Goal: Task Accomplishment & Management: Use online tool/utility

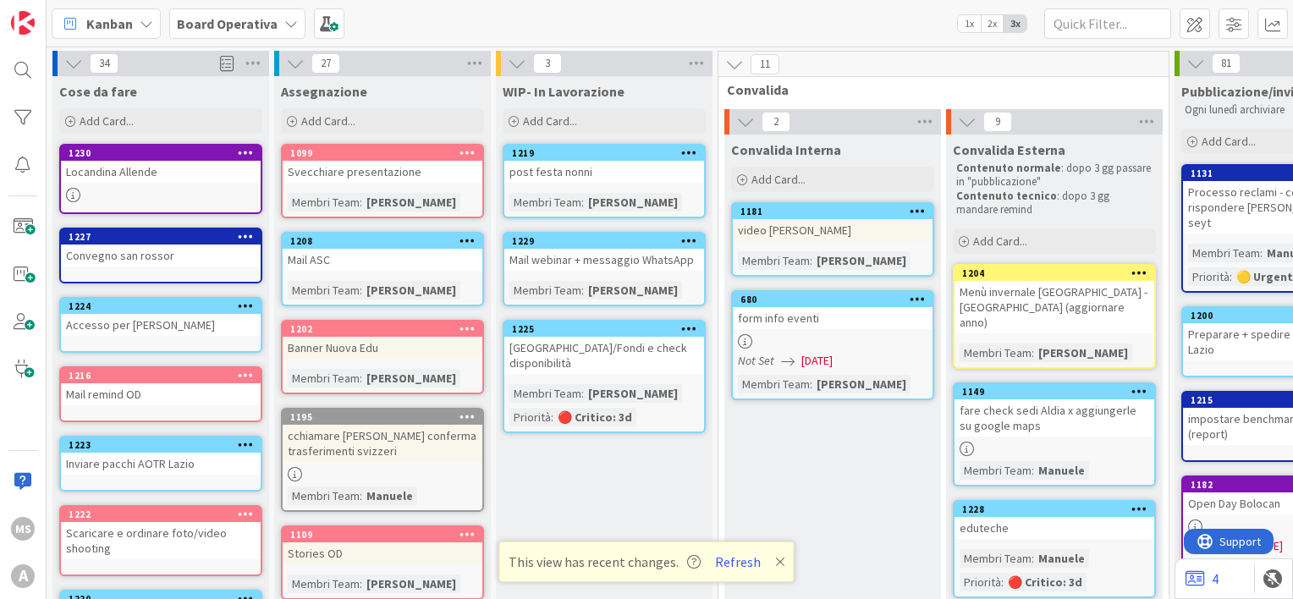
click at [74, 196] on icon at bounding box center [73, 195] width 14 height 14
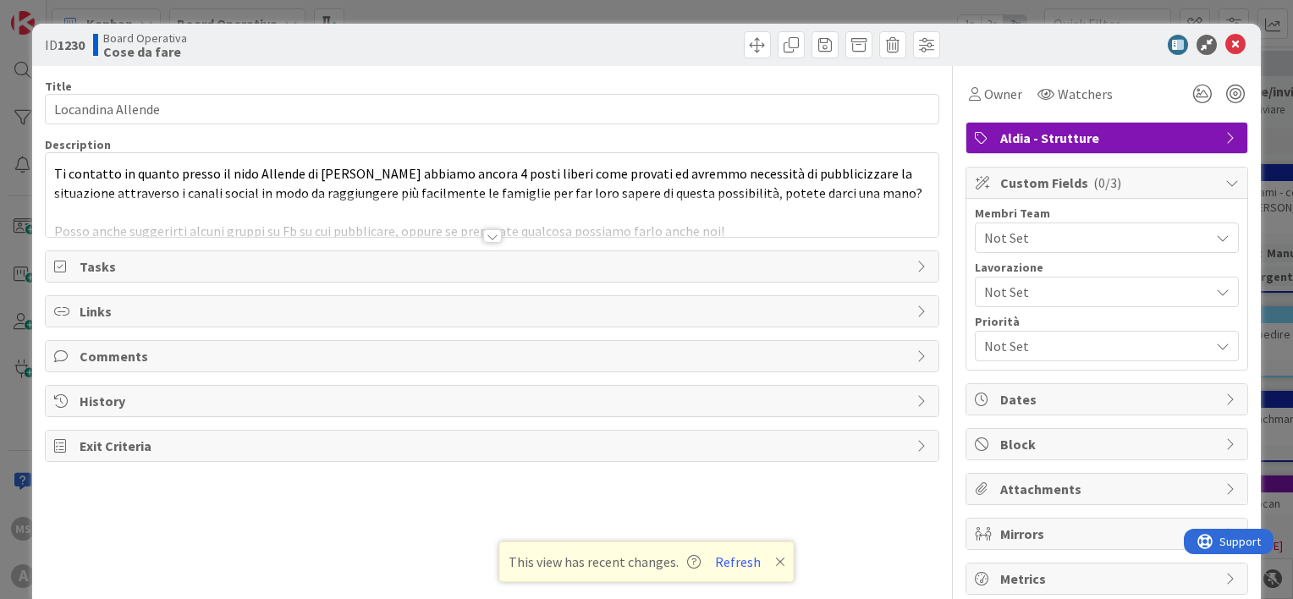
click at [566, 246] on div "Title 17 / 128 Locandina Allende Description Ti contatto in quanto presso il ni…" at bounding box center [492, 330] width 895 height 529
click at [724, 567] on button "Refresh" at bounding box center [738, 562] width 58 height 22
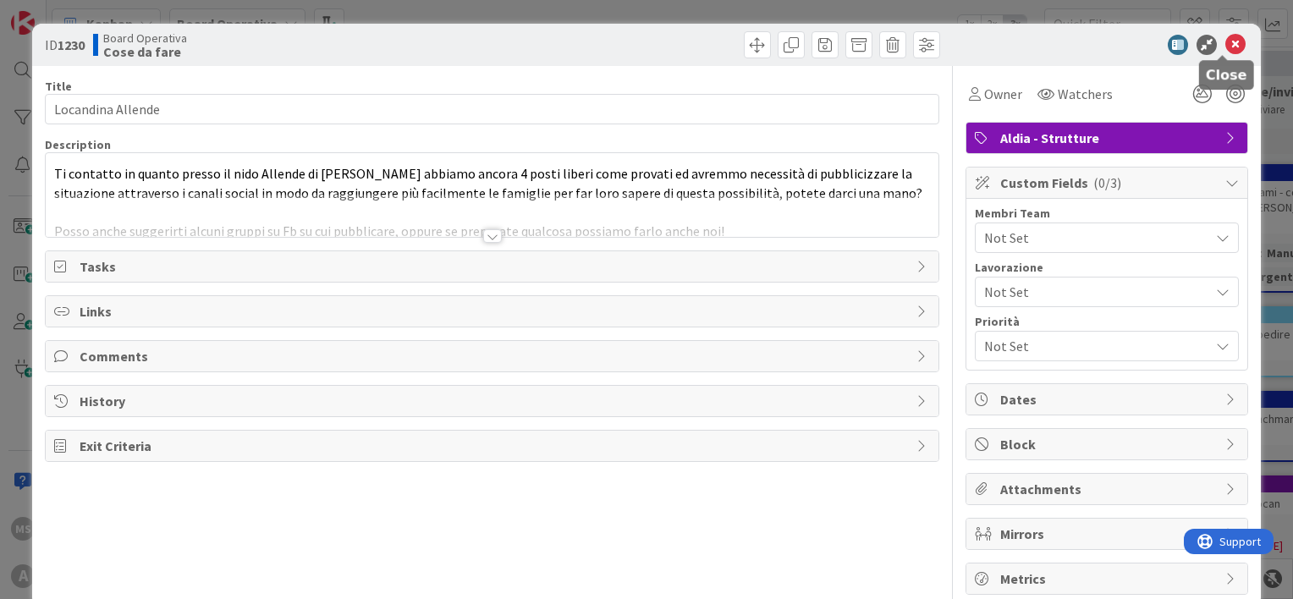
click at [1226, 41] on icon at bounding box center [1236, 45] width 20 height 20
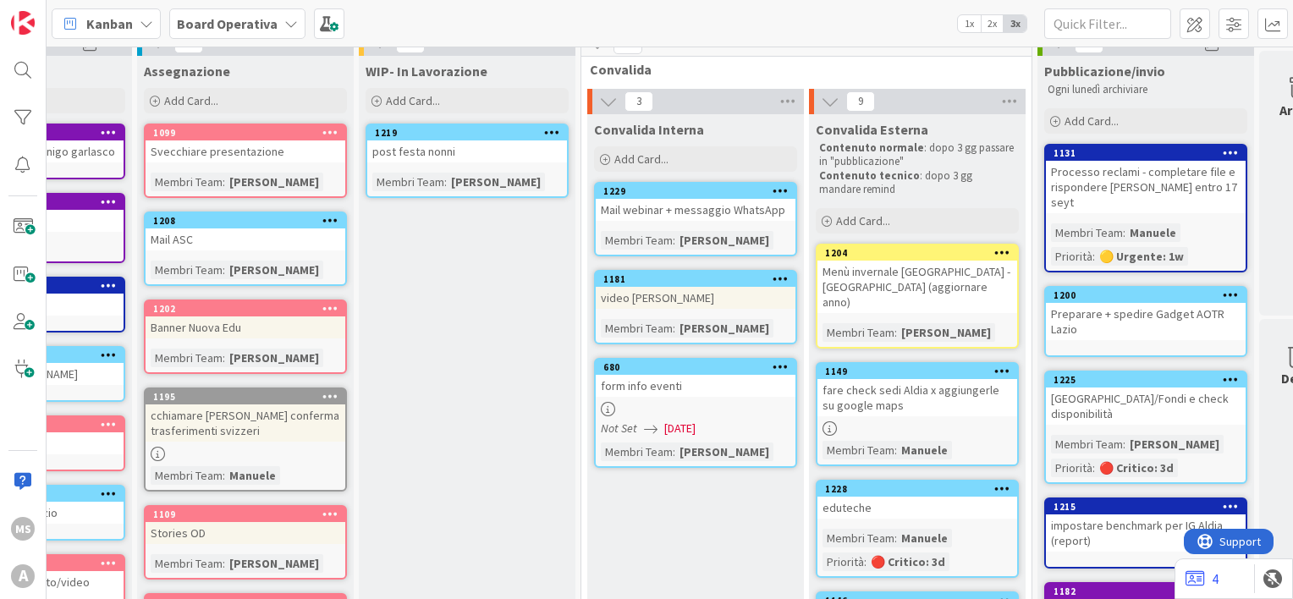
scroll to position [20, 0]
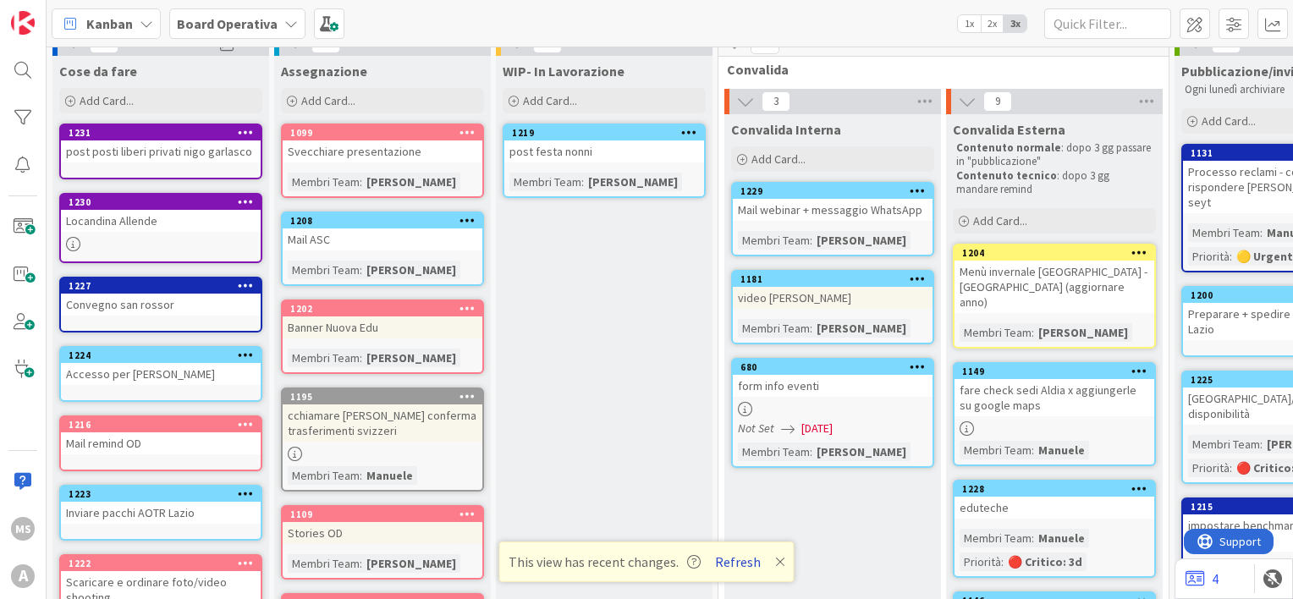
click at [741, 565] on button "Refresh" at bounding box center [738, 562] width 58 height 22
